Goal: Obtain resource: Download file/media

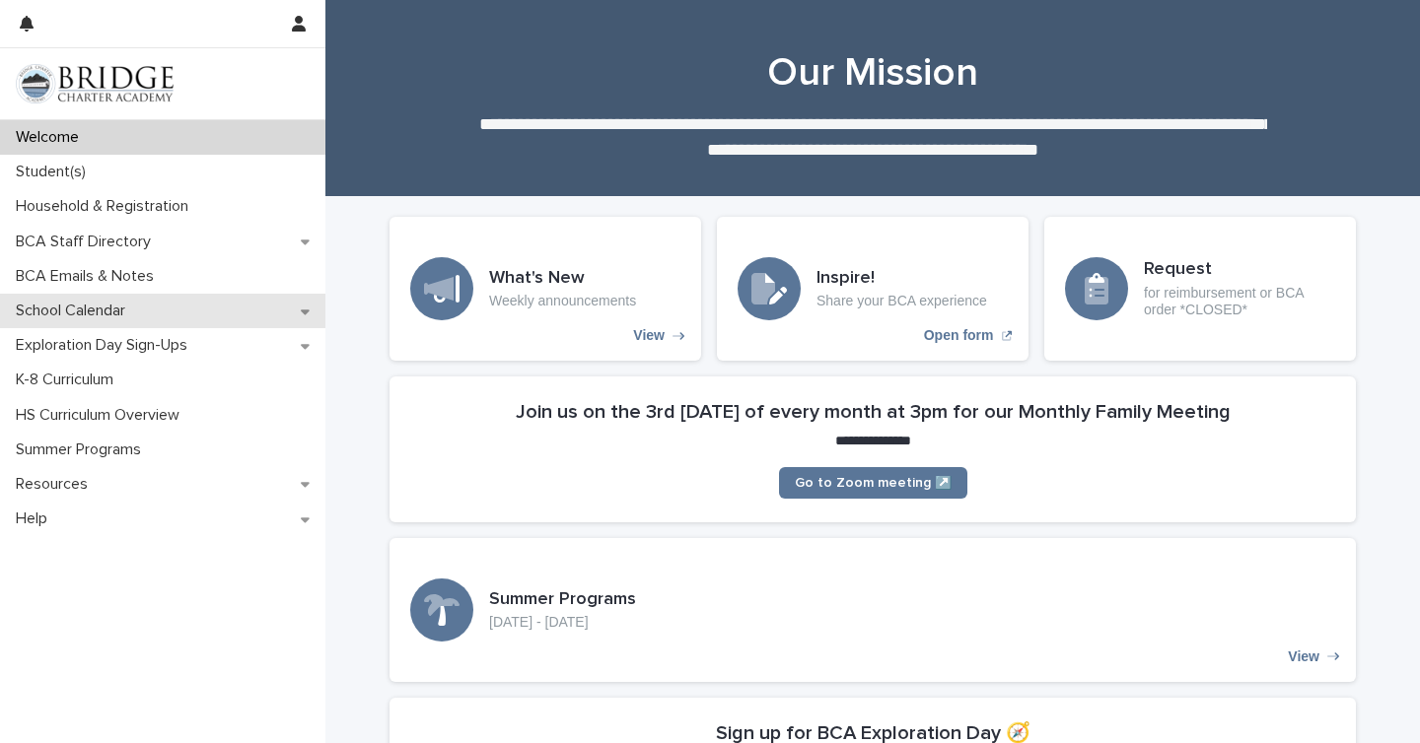
click at [242, 309] on div "School Calendar" at bounding box center [162, 311] width 325 height 35
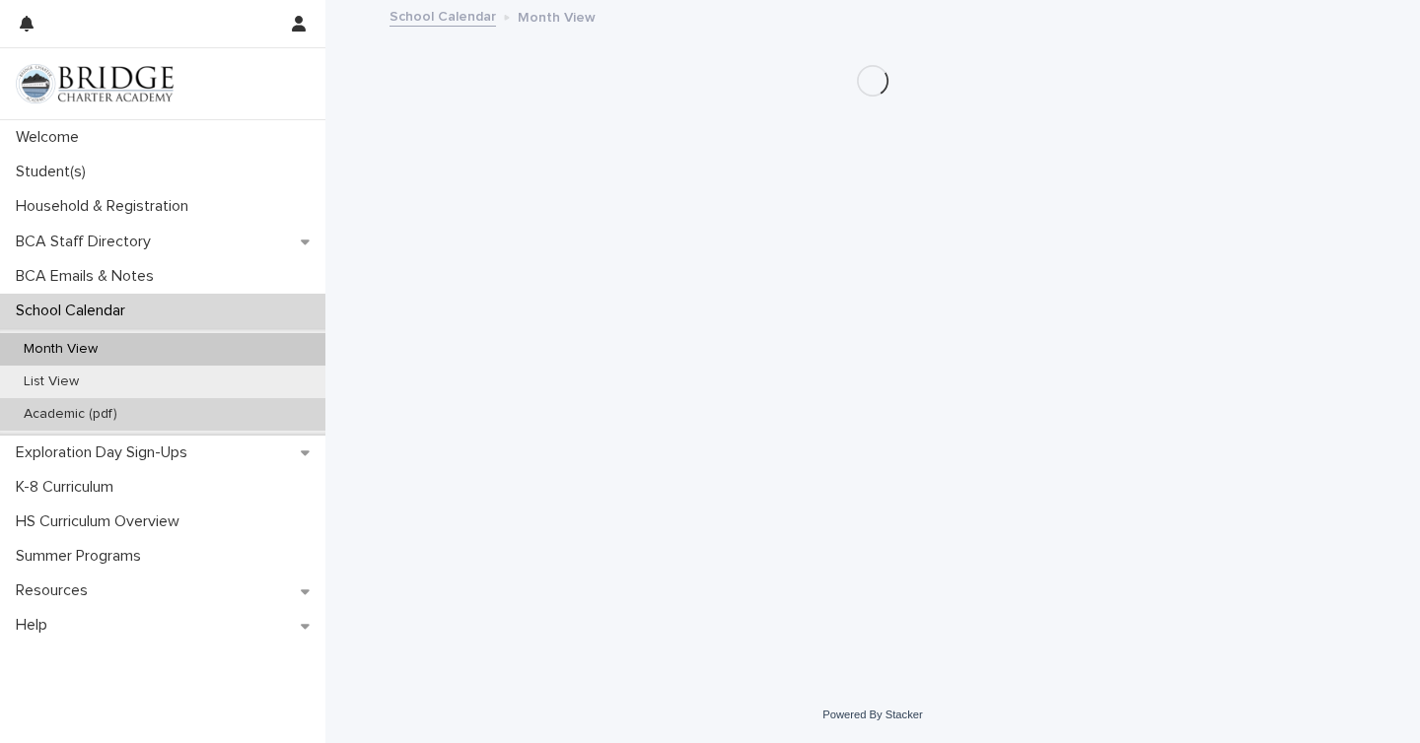
click at [184, 414] on div "Academic (pdf)" at bounding box center [162, 414] width 325 height 33
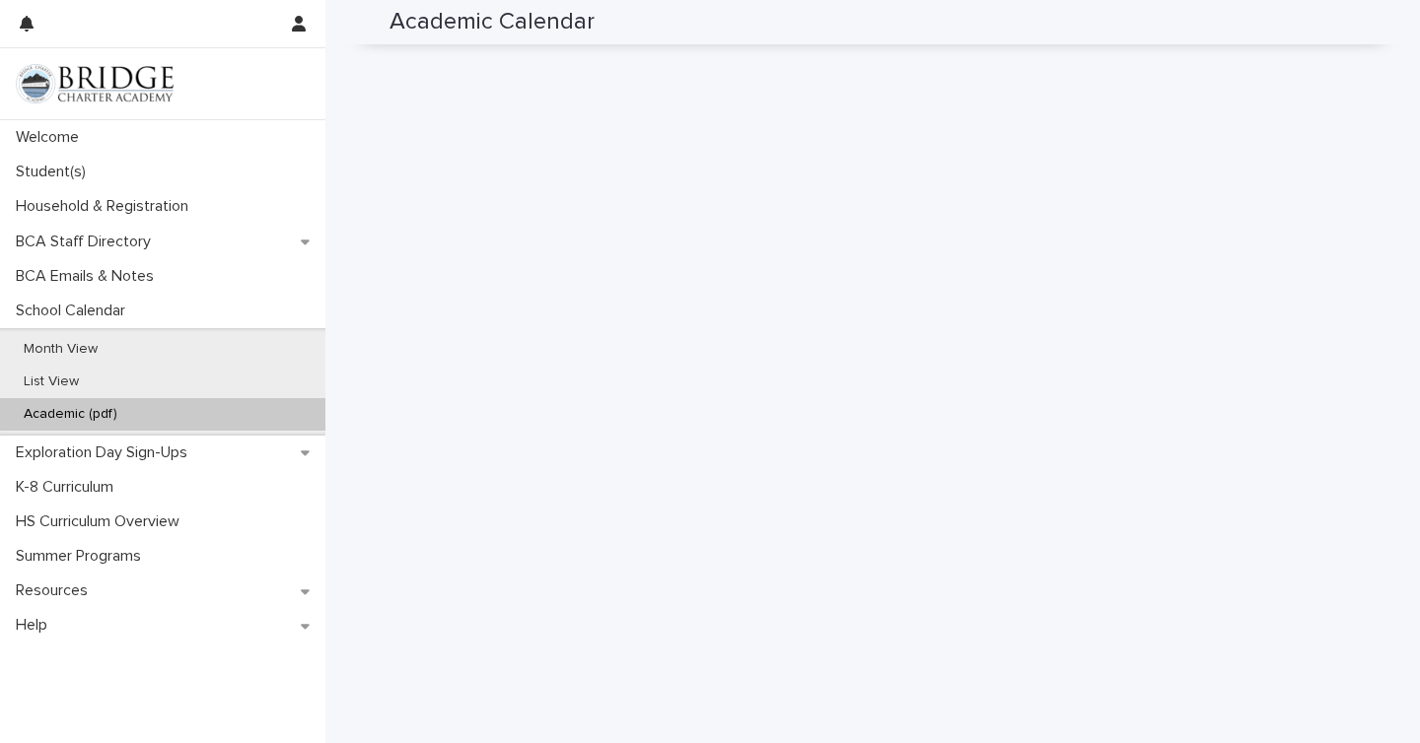
scroll to position [536, 0]
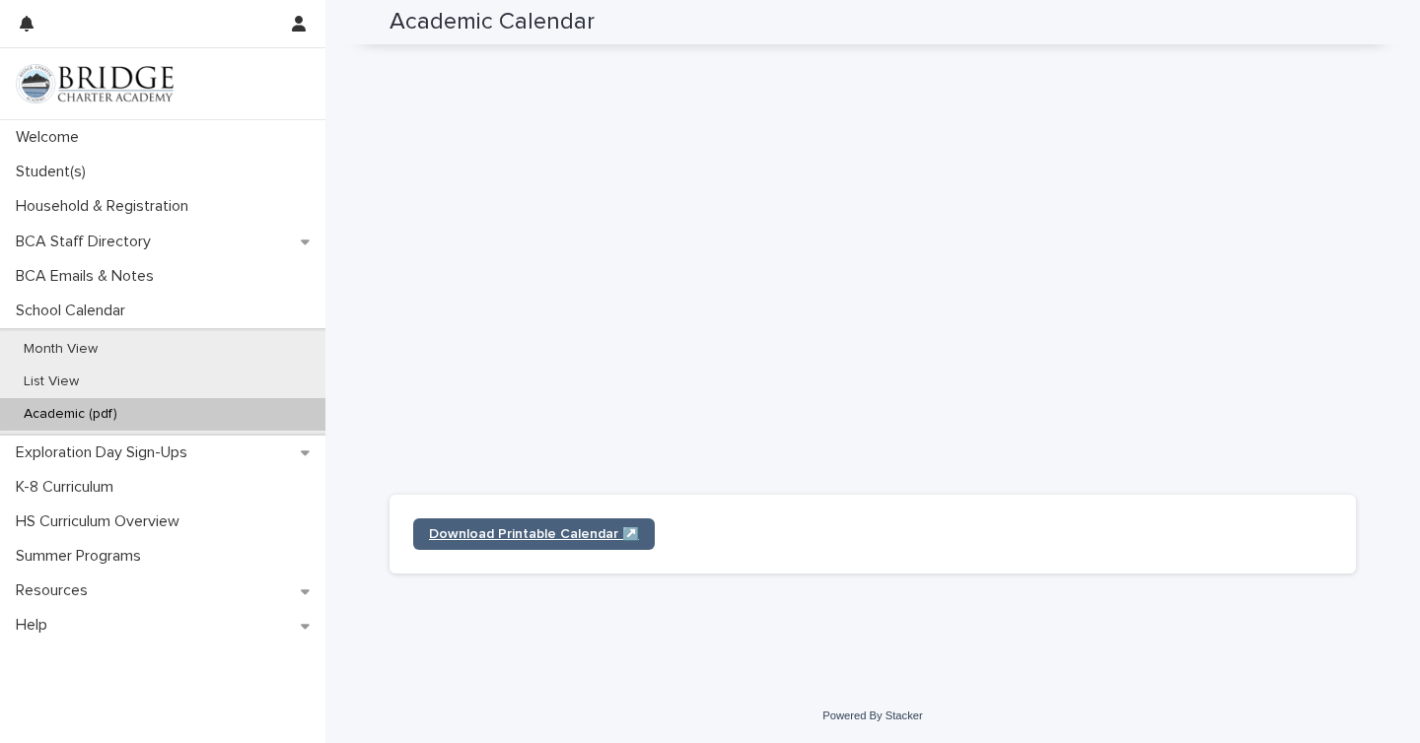
click at [554, 544] on link "Download Printable Calendar ↗️" at bounding box center [534, 535] width 242 height 32
